Goal: Find contact information: Find contact information

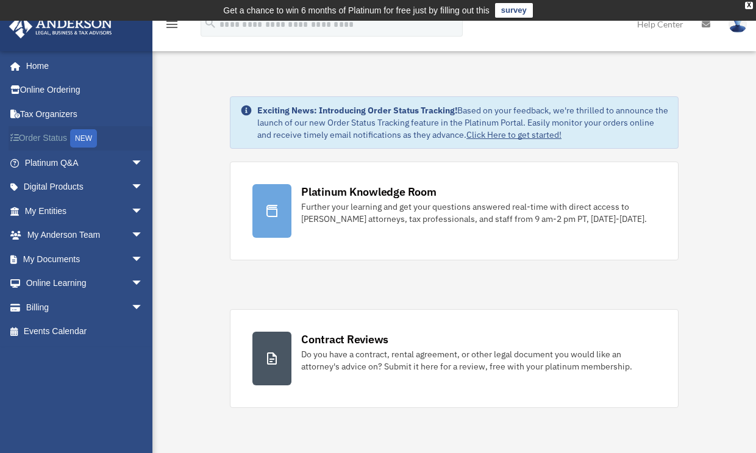
click at [40, 136] on link "Order Status NEW" at bounding box center [85, 138] width 153 height 25
click at [131, 185] on span "arrow_drop_down" at bounding box center [143, 187] width 24 height 25
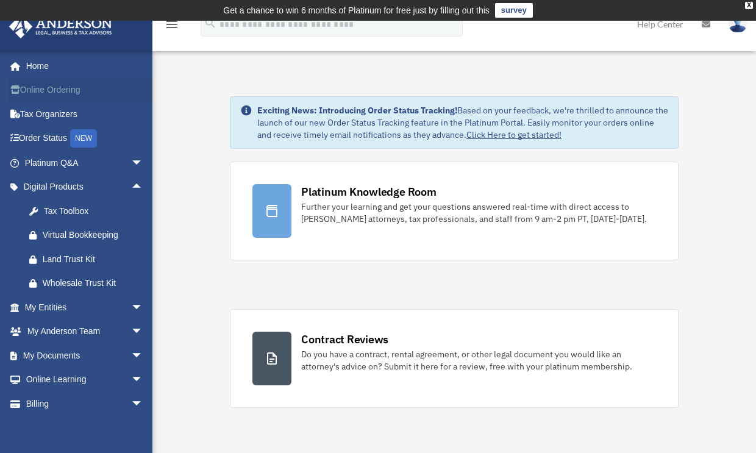
click at [60, 88] on link "Online Ordering" at bounding box center [85, 90] width 153 height 24
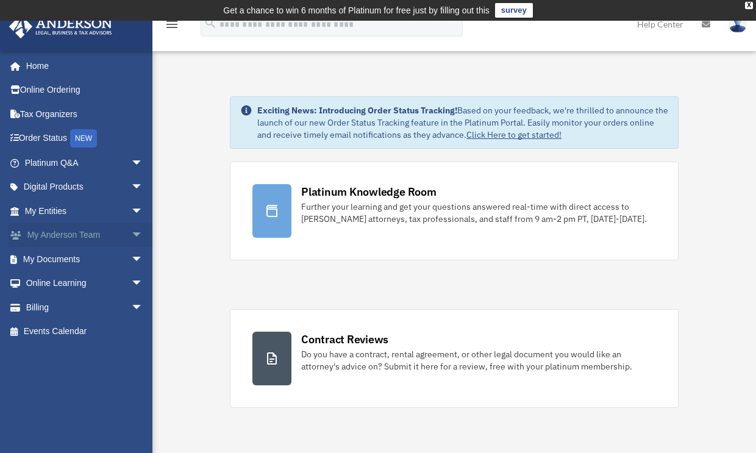
click at [131, 232] on span "arrow_drop_down" at bounding box center [143, 235] width 24 height 25
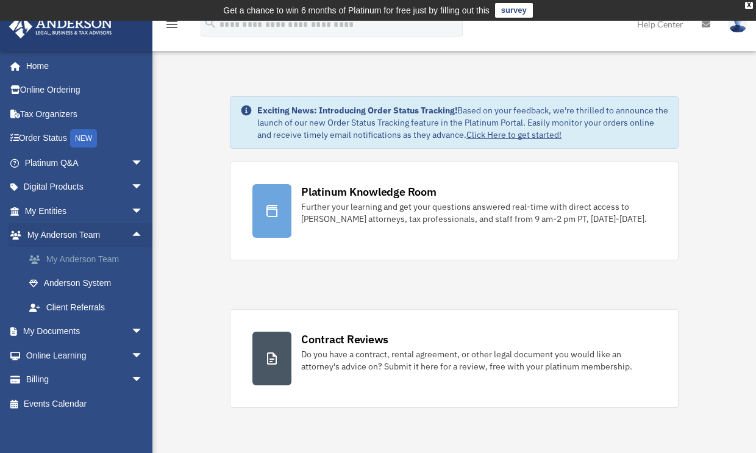
click at [56, 256] on link "My Anderson Team" at bounding box center [89, 259] width 145 height 24
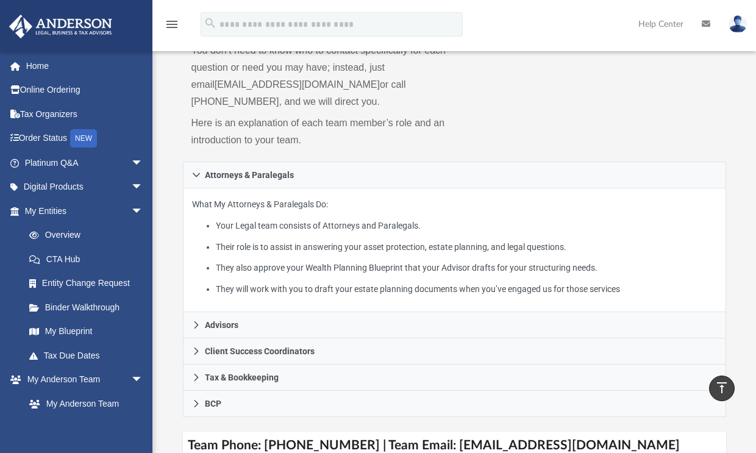
scroll to position [183, 0]
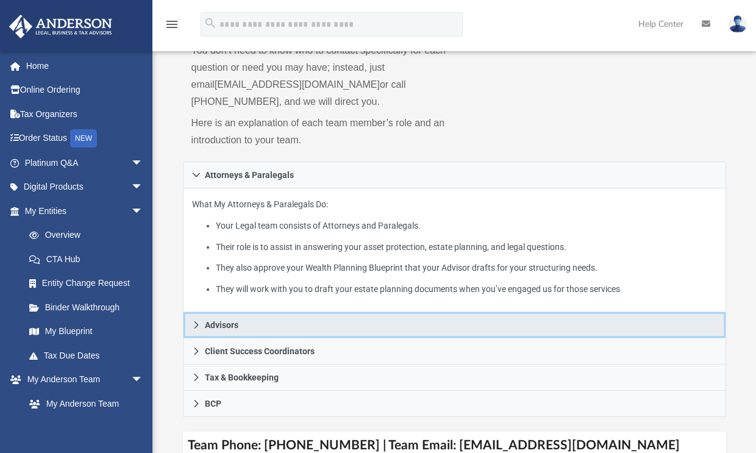
click at [195, 323] on icon at bounding box center [196, 325] width 9 height 9
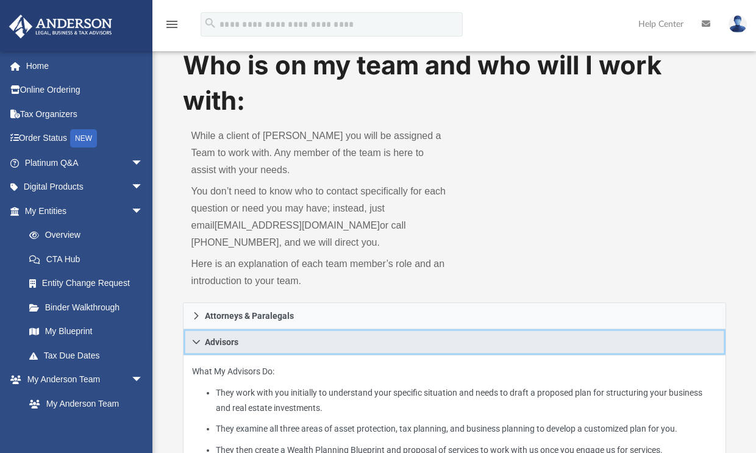
scroll to position [0, 0]
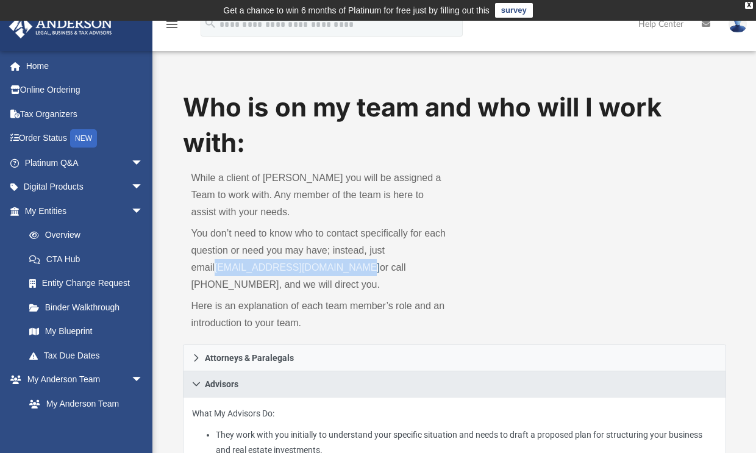
drag, startPoint x: 190, startPoint y: 269, endPoint x: 332, endPoint y: 264, distance: 142.2
click at [332, 264] on div "While a client of [PERSON_NAME] you will be assigned a Team to work with. Any m…" at bounding box center [319, 253] width 272 height 184
copy link "[EMAIL_ADDRESS][DOMAIN_NAME]"
